Goal: Information Seeking & Learning: Learn about a topic

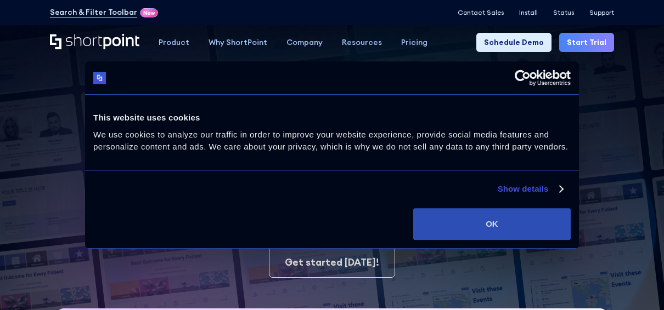
click at [532, 220] on button "OK" at bounding box center [491, 224] width 157 height 32
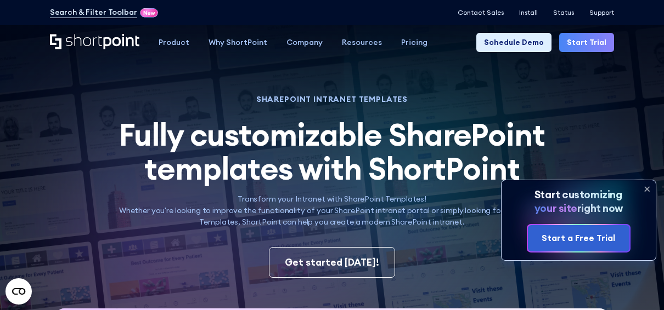
click at [645, 189] on icon at bounding box center [647, 189] width 18 height 18
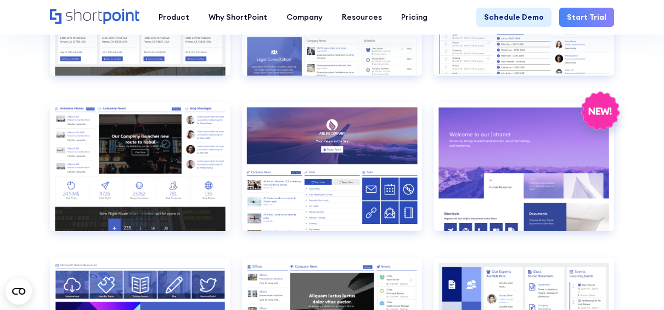
scroll to position [1152, 0]
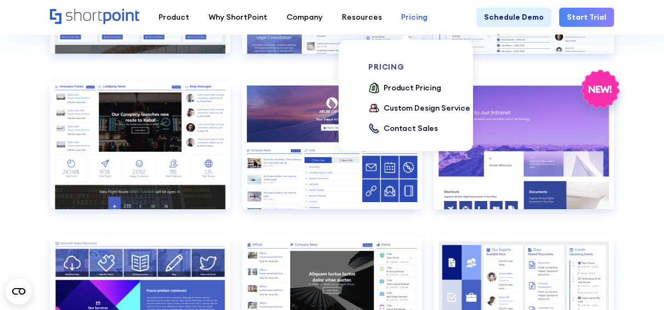
click at [411, 15] on div "Pricing" at bounding box center [414, 18] width 26 height 12
click at [403, 83] on div "Product Pricing" at bounding box center [412, 88] width 58 height 12
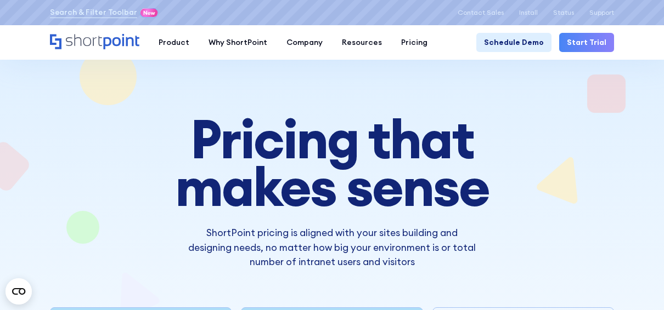
scroll to position [219, 0]
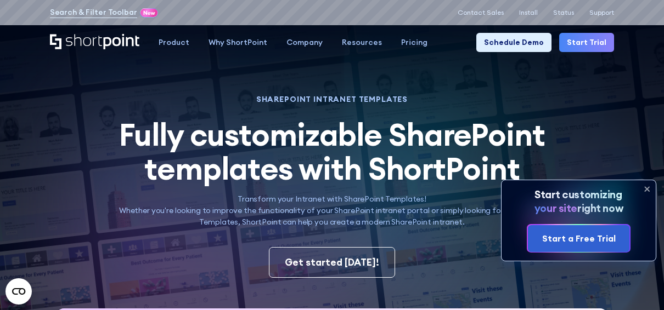
click at [647, 186] on icon at bounding box center [647, 189] width 18 height 18
